Goal: Information Seeking & Learning: Learn about a topic

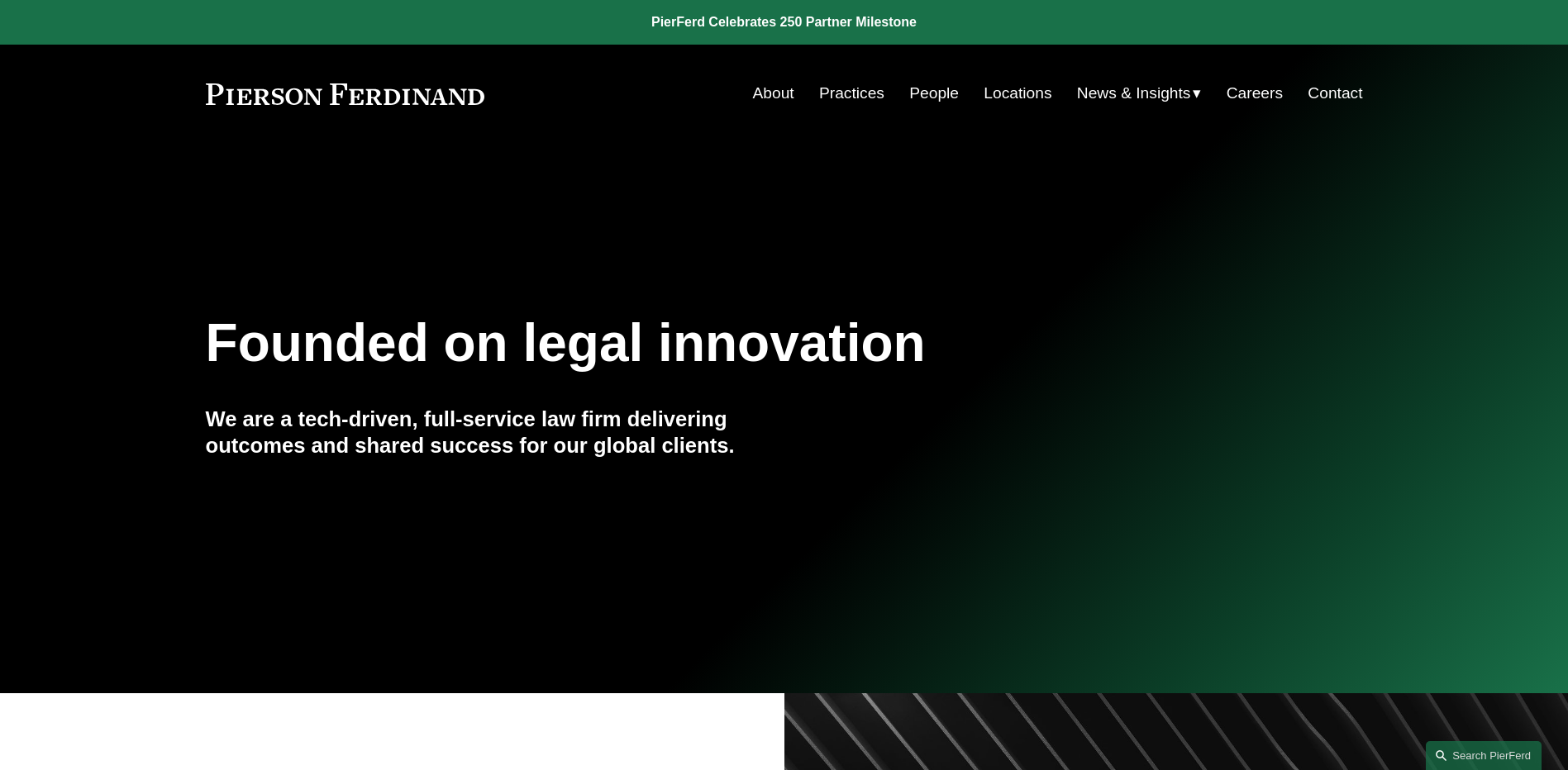
click at [916, 95] on link "People" at bounding box center [934, 93] width 50 height 32
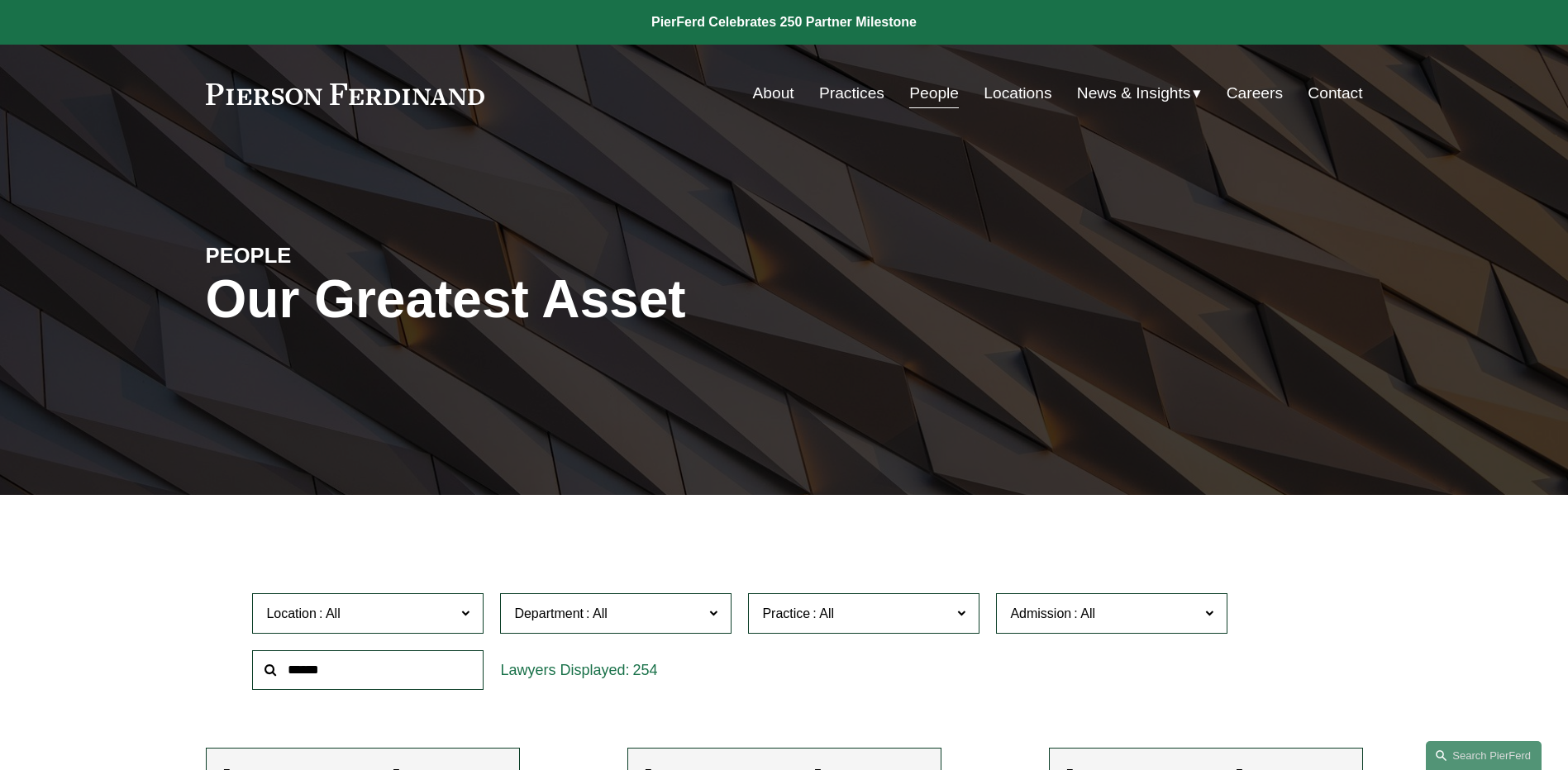
click at [0, 0] on span "News" at bounding box center [0, 0] width 0 height 0
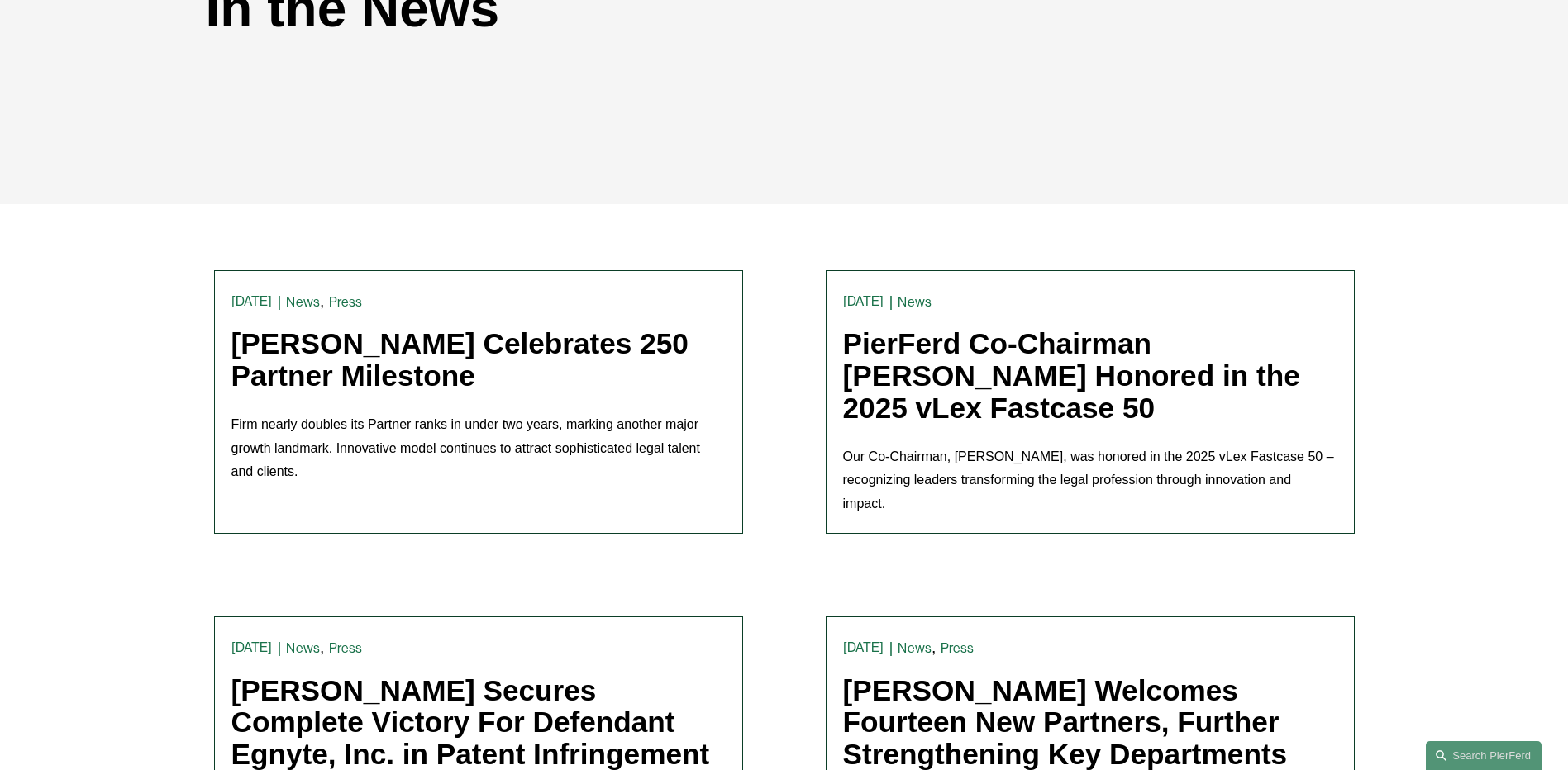
scroll to position [331, 0]
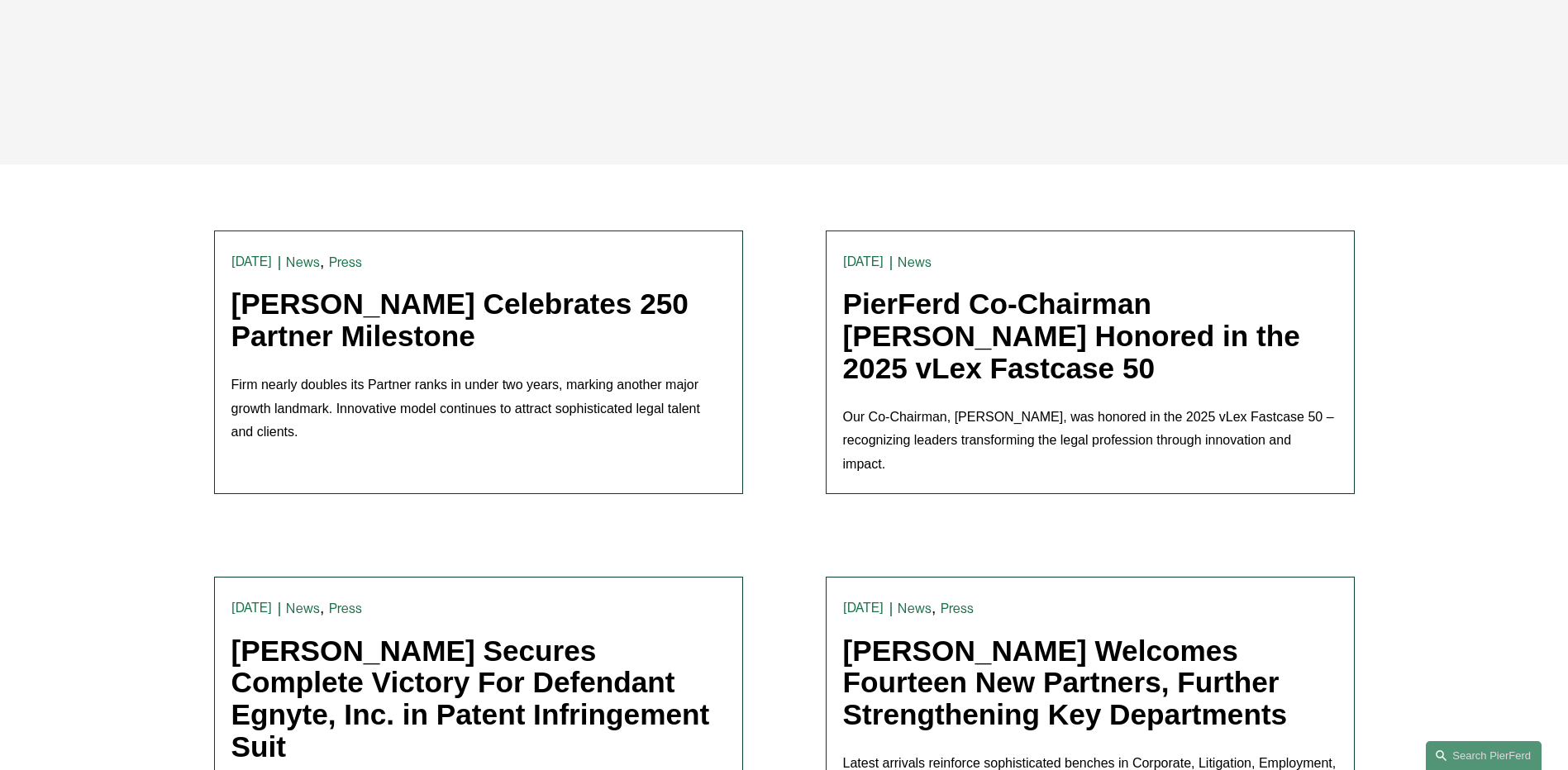
click at [613, 313] on link "Pierson Ferdinand Celebrates 250 Partner Milestone" at bounding box center [460, 320] width 457 height 65
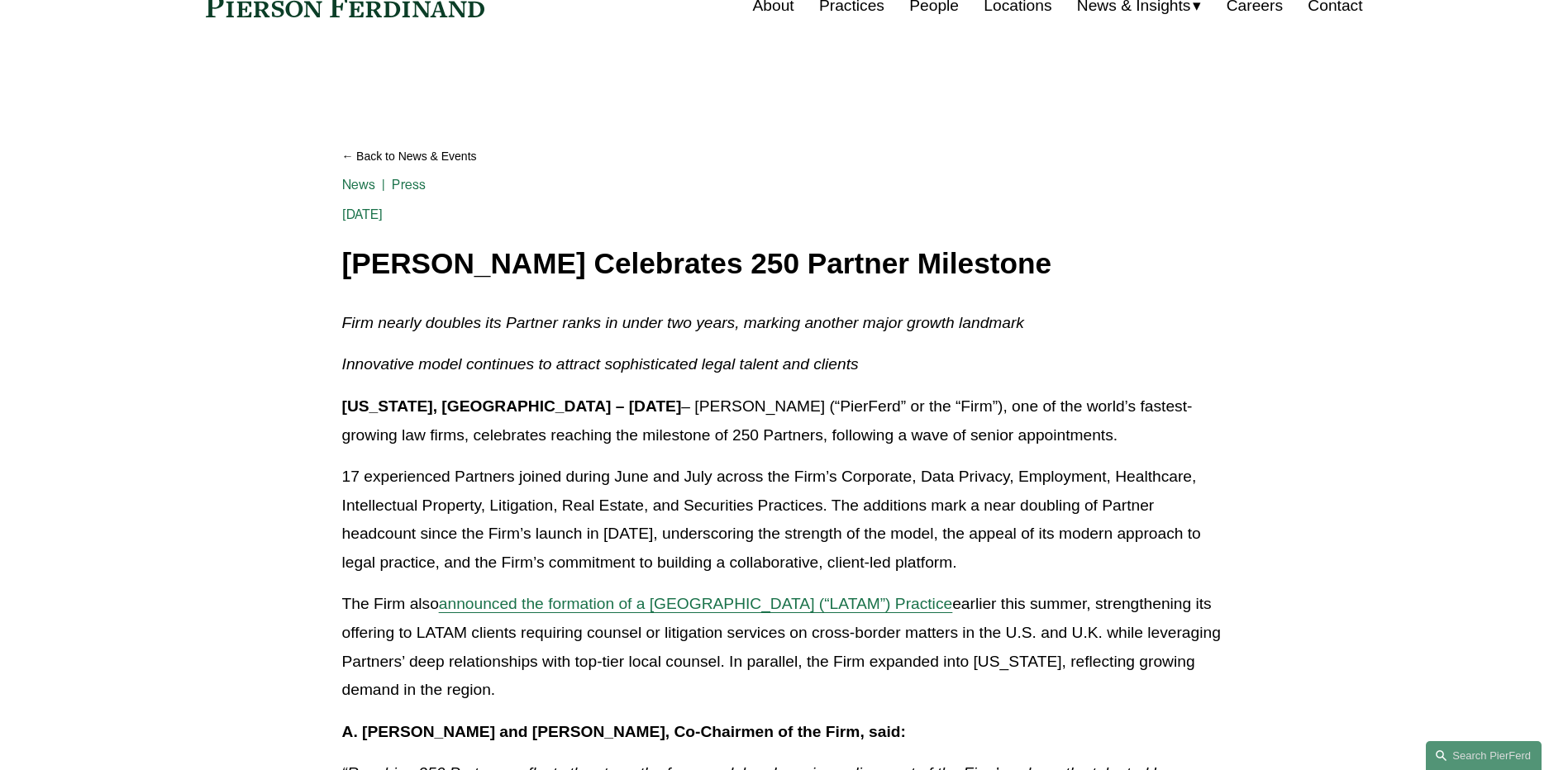
scroll to position [248, 0]
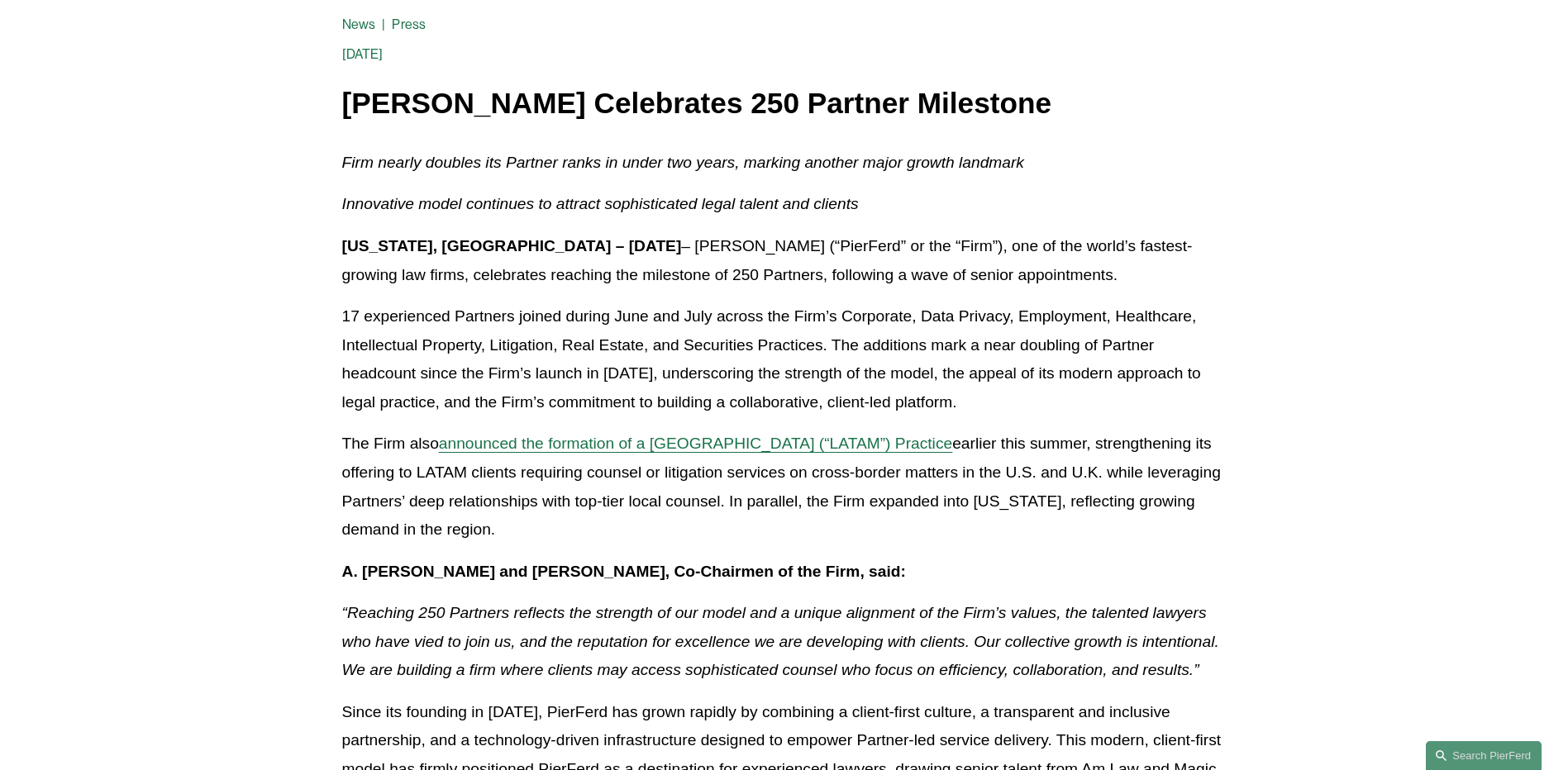
click at [1099, 510] on p "The Firm also announced the formation of a Latin America (“LATAM”) Practice ear…" at bounding box center [784, 486] width 884 height 114
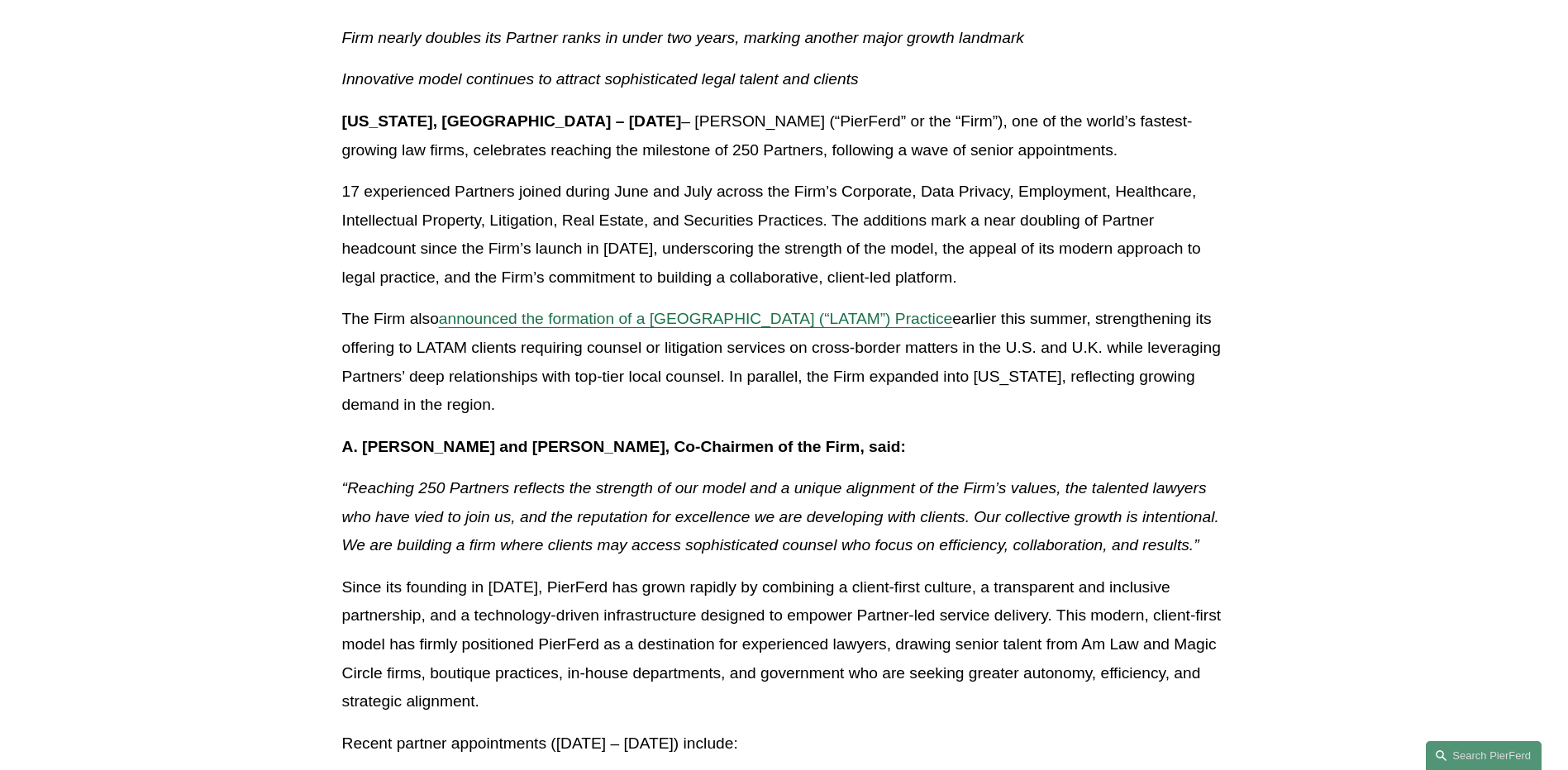
scroll to position [413, 0]
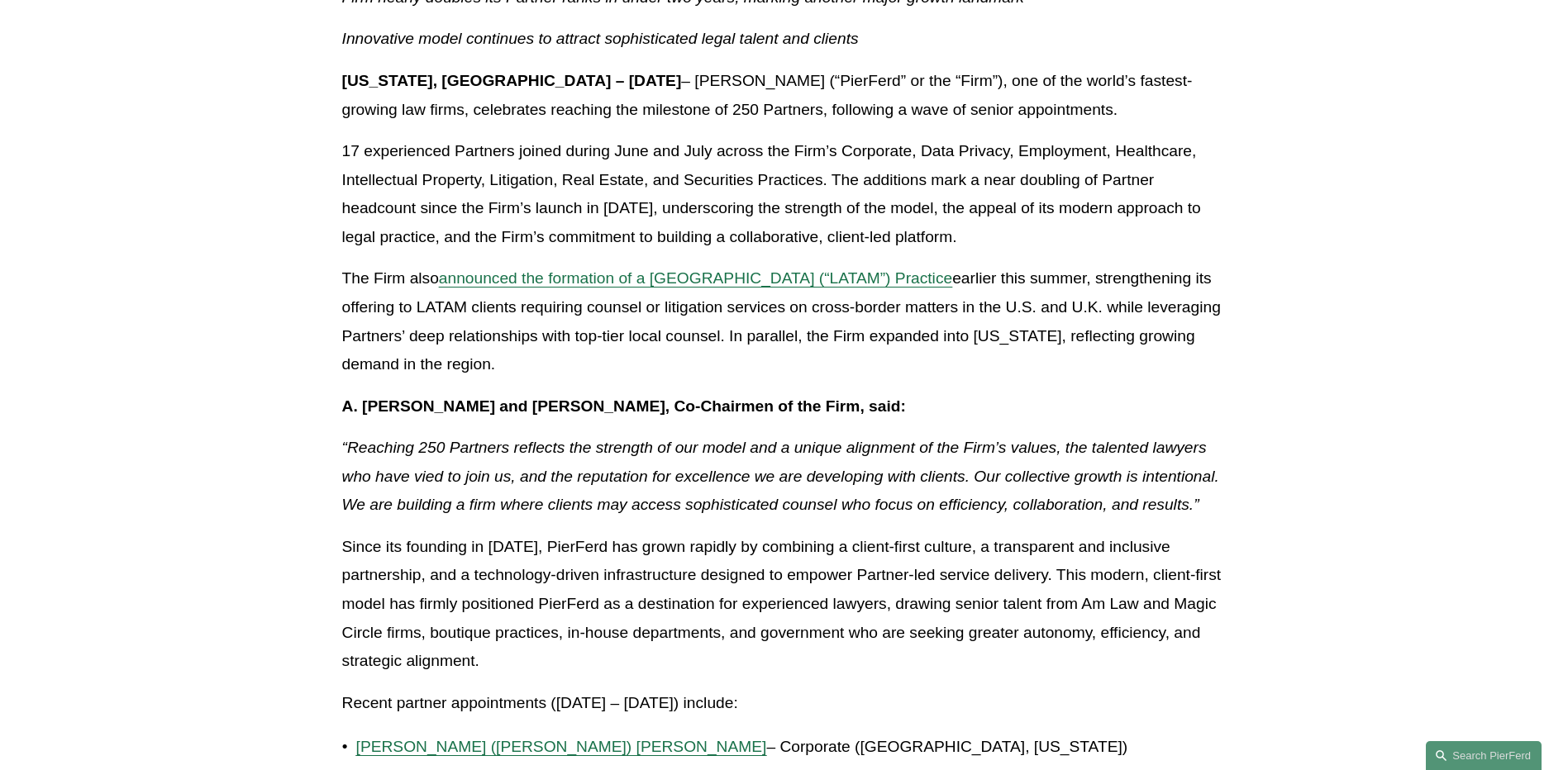
click at [491, 557] on p "Since its founding in January 2024, PierFerd has grown rapidly by combining a c…" at bounding box center [784, 604] width 884 height 143
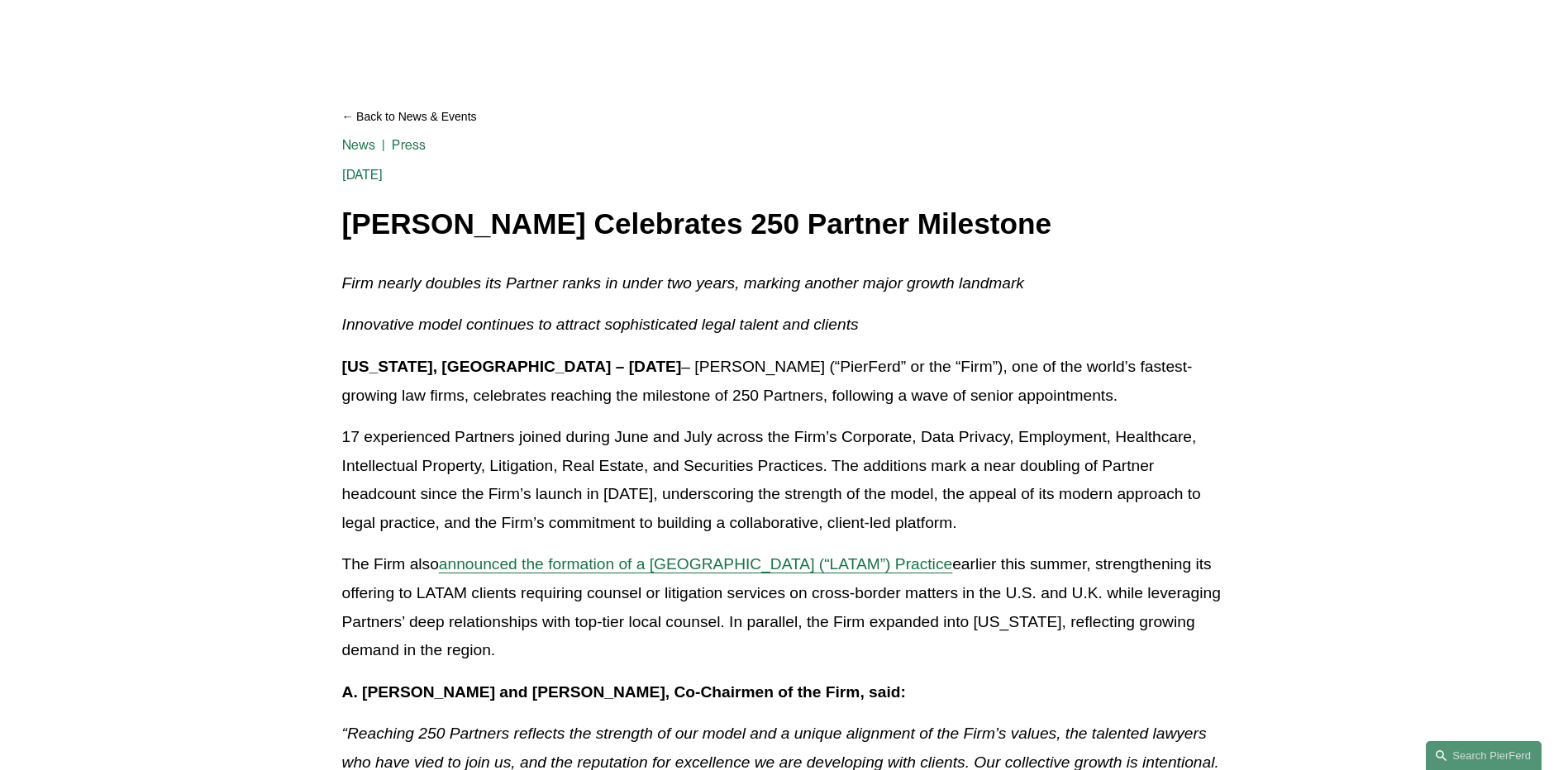
scroll to position [0, 0]
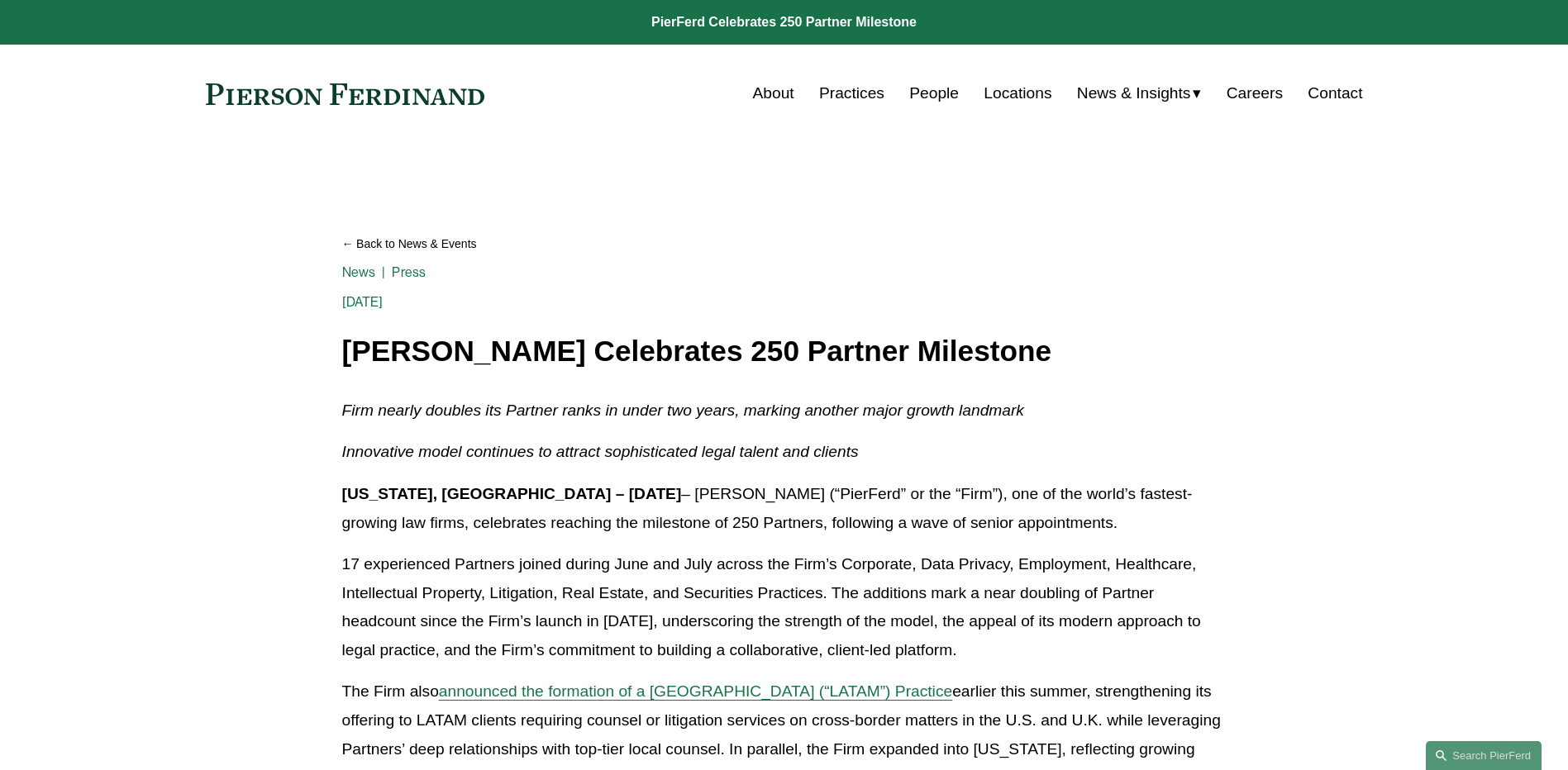
click at [0, 0] on span "Insights" at bounding box center [0, 0] width 0 height 0
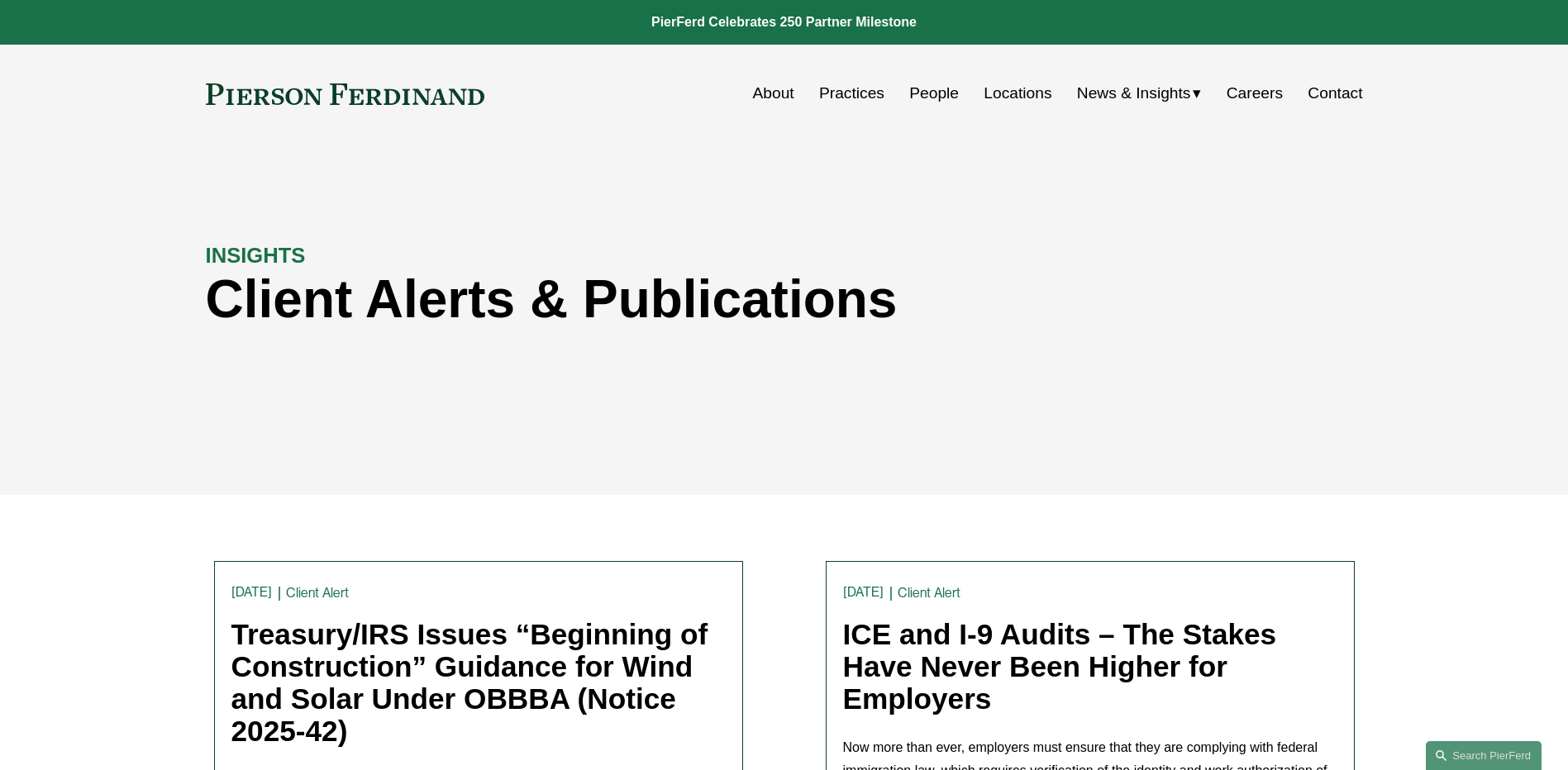
click at [0, 0] on span "News" at bounding box center [0, 0] width 0 height 0
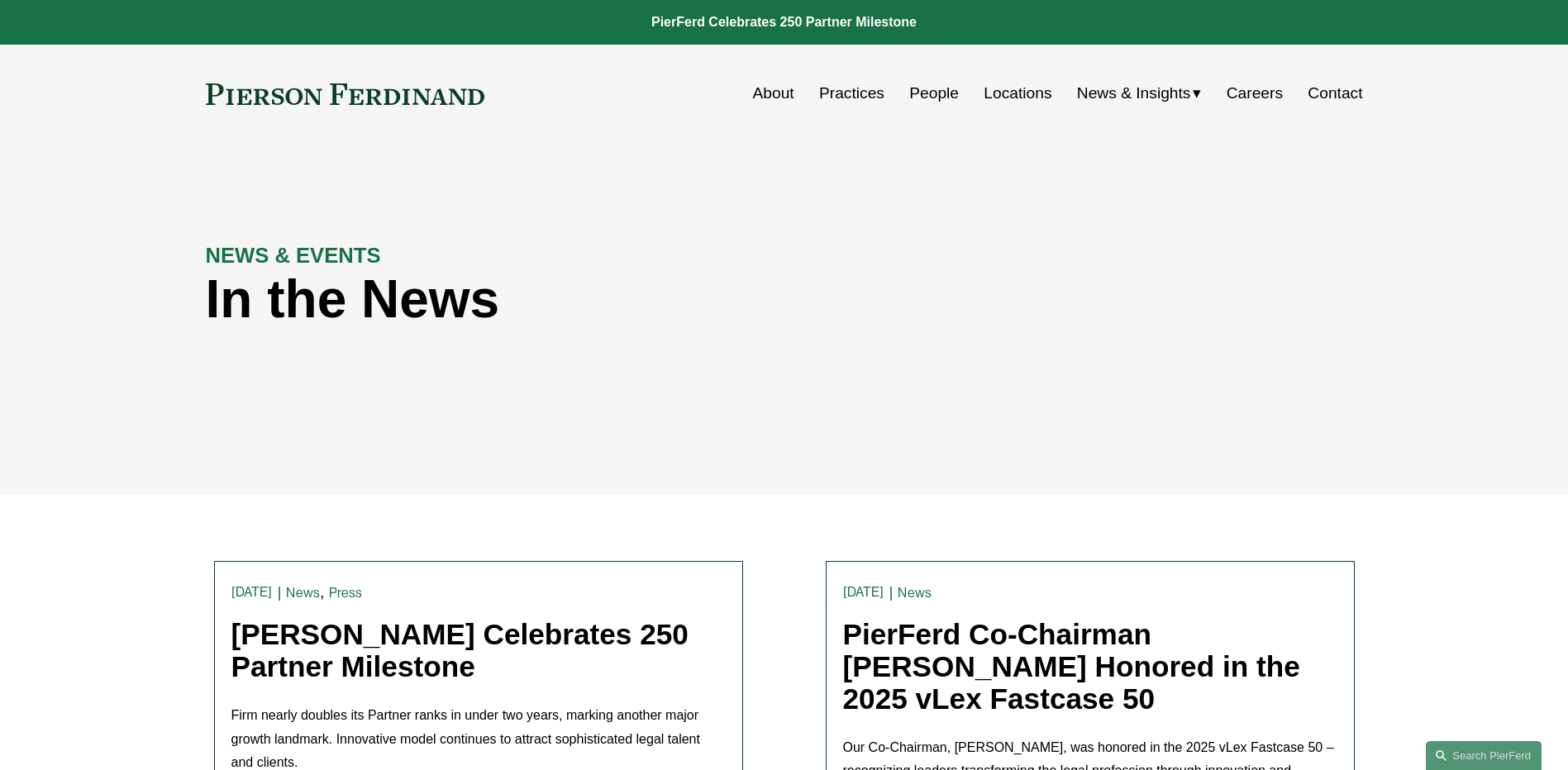
click at [919, 279] on h1 "In the News" at bounding box center [639, 299] width 868 height 60
